Goal: Task Accomplishment & Management: Use online tool/utility

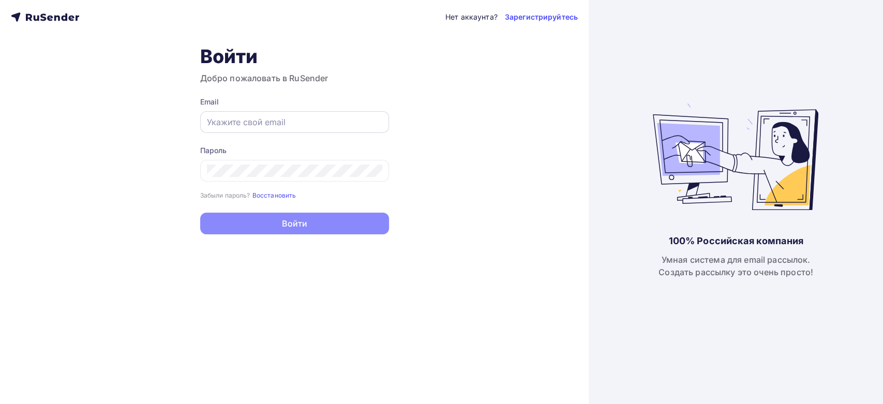
click at [291, 124] on input "text" at bounding box center [294, 122] width 175 height 12
paste input "[EMAIL_ADDRESS][DOMAIN_NAME]"
type input "[EMAIL_ADDRESS][DOMAIN_NAME]"
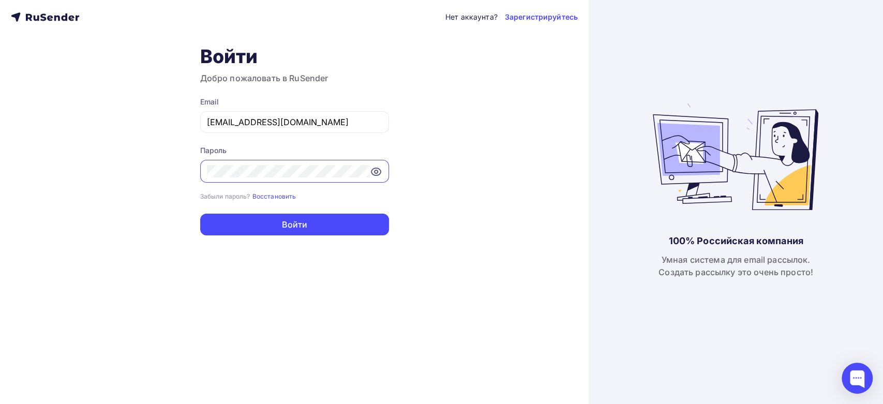
click at [200, 214] on button "Войти" at bounding box center [294, 225] width 189 height 22
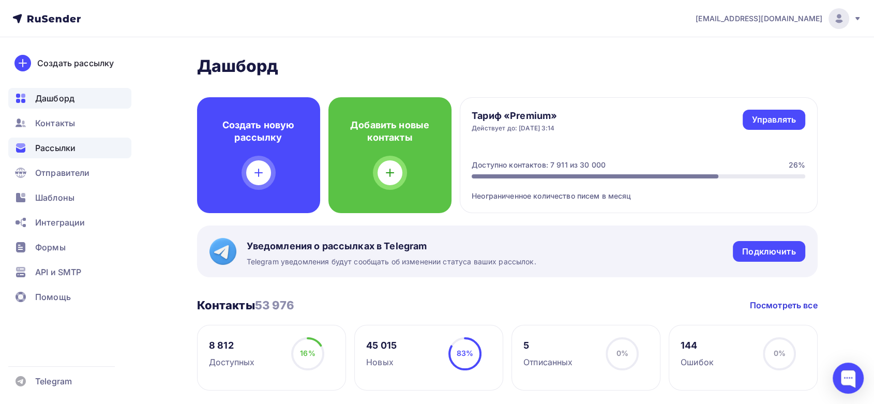
click at [54, 155] on div "Рассылки" at bounding box center [69, 148] width 123 height 21
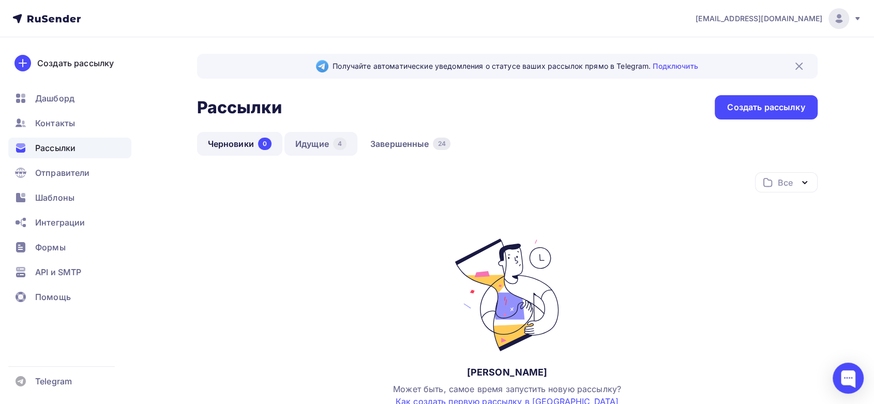
click at [309, 144] on link "Идущие 4" at bounding box center [320, 144] width 73 height 24
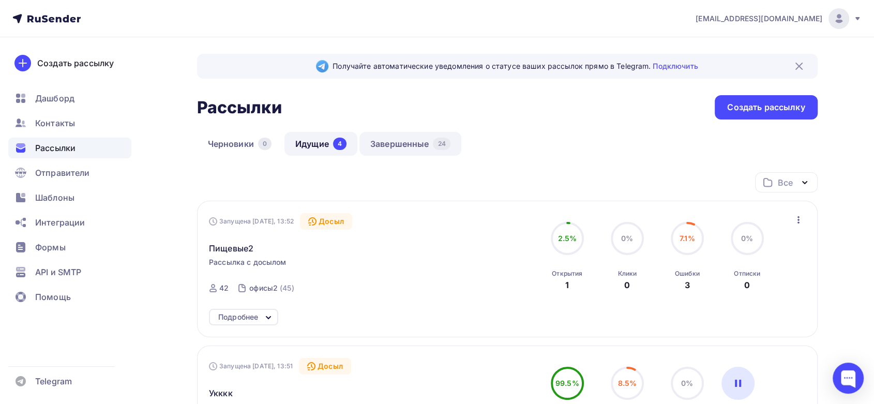
click at [381, 140] on link "Завершенные 24" at bounding box center [410, 144] width 102 height 24
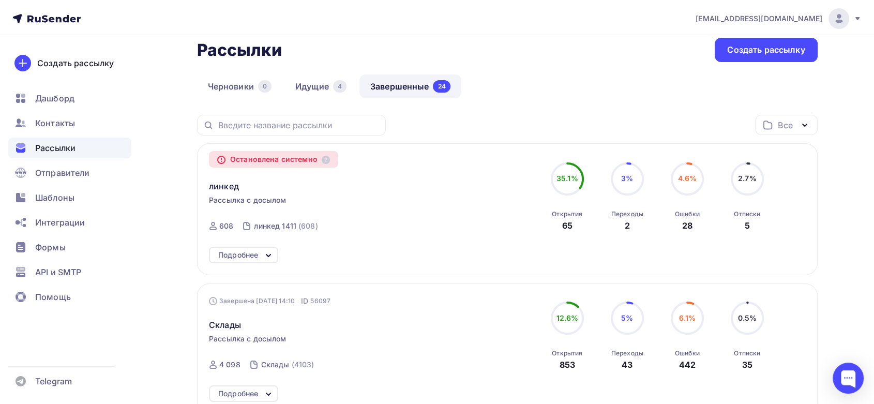
scroll to position [56, 0]
